Goal: Find specific page/section: Find specific page/section

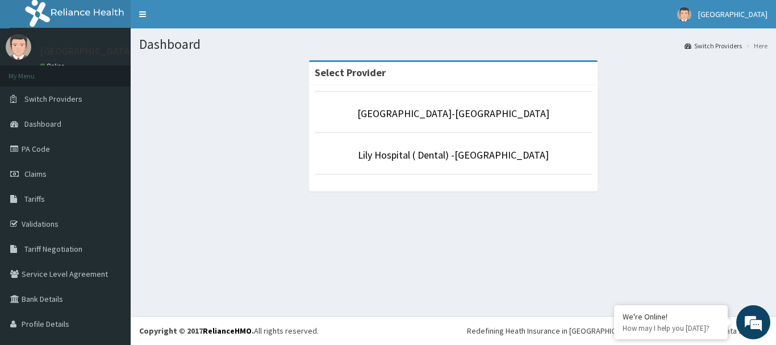
click at [403, 107] on p "[GEOGRAPHIC_DATA]-[GEOGRAPHIC_DATA]" at bounding box center [453, 113] width 277 height 15
click at [430, 112] on link "[GEOGRAPHIC_DATA]-[GEOGRAPHIC_DATA]" at bounding box center [453, 113] width 192 height 13
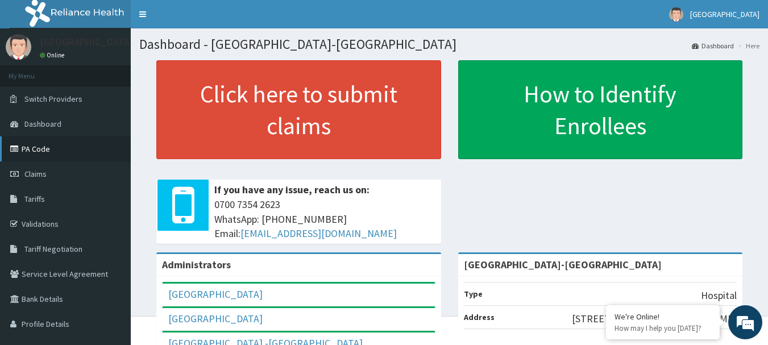
click at [53, 152] on link "PA Code" at bounding box center [65, 148] width 131 height 25
